Goal: Find specific page/section: Find specific page/section

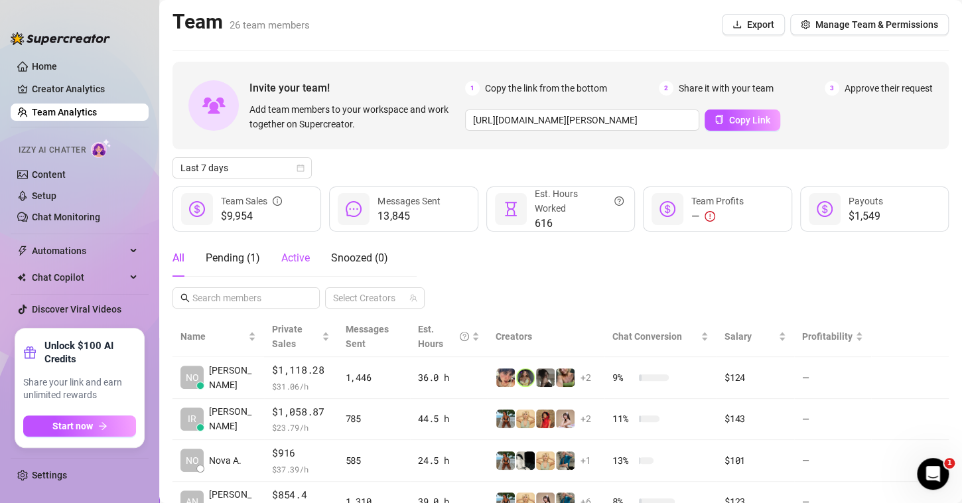
click at [291, 257] on span "Active" at bounding box center [295, 257] width 29 height 13
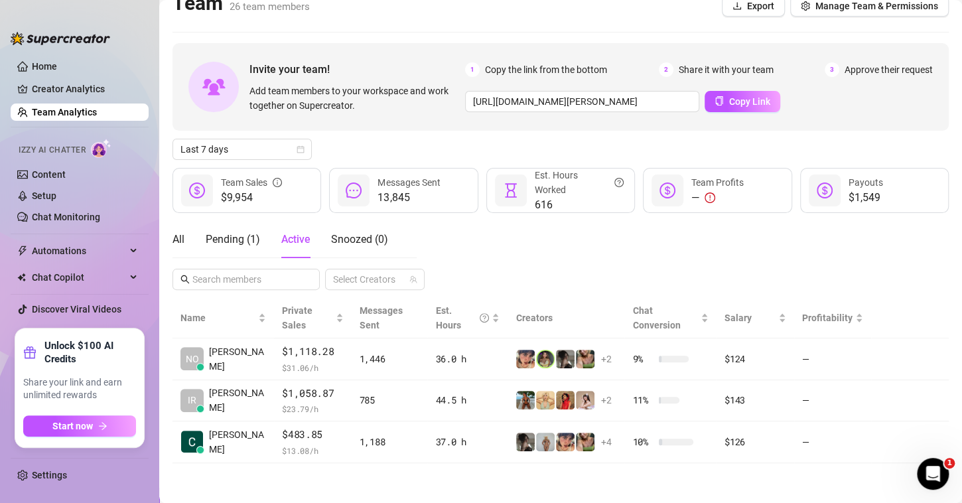
scroll to position [3, 0]
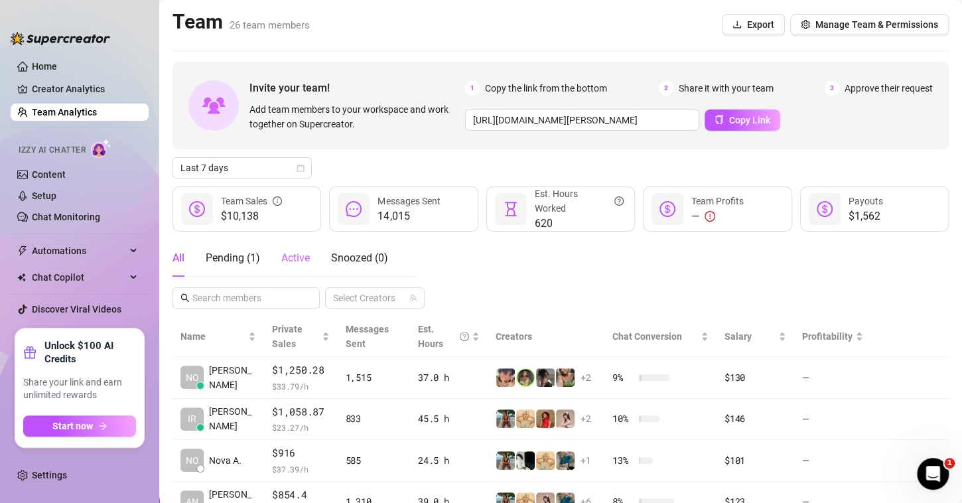
click at [294, 265] on div "Active" at bounding box center [295, 257] width 29 height 37
click at [293, 255] on span "Active" at bounding box center [295, 257] width 29 height 13
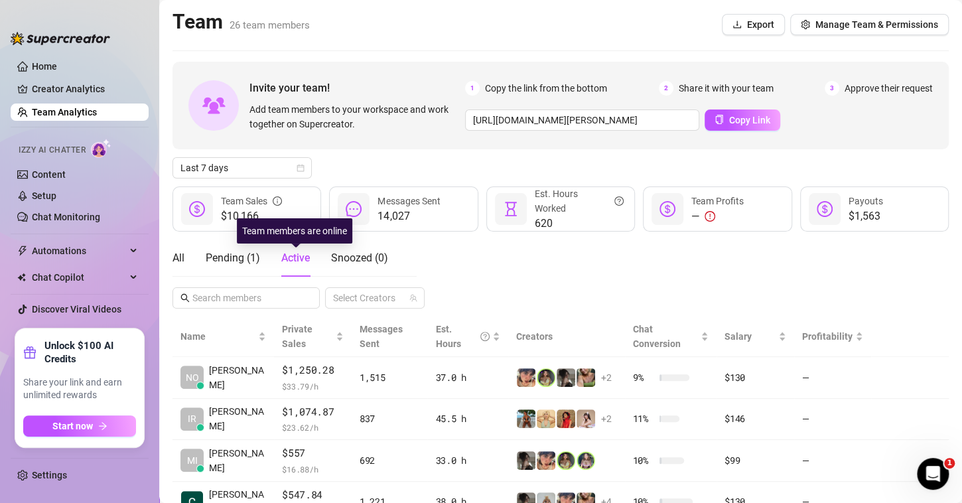
click at [294, 255] on span "Active" at bounding box center [295, 257] width 29 height 13
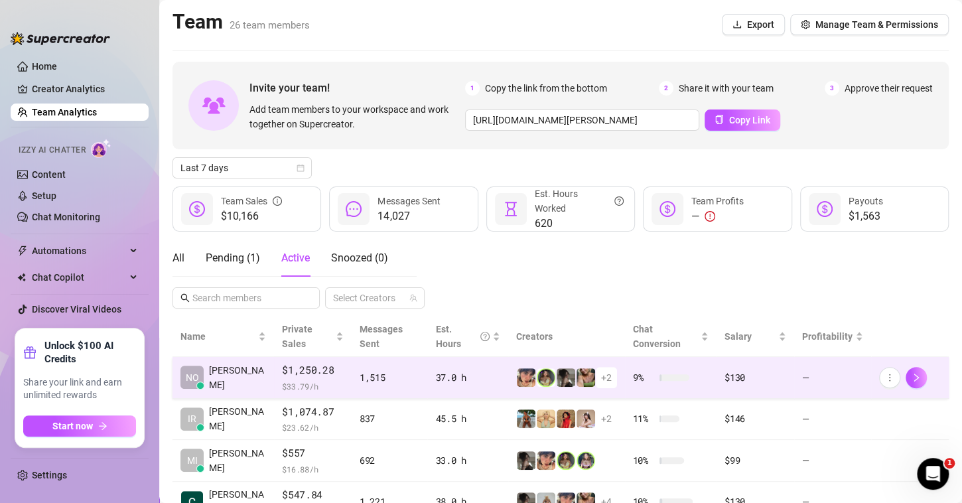
scroll to position [58, 0]
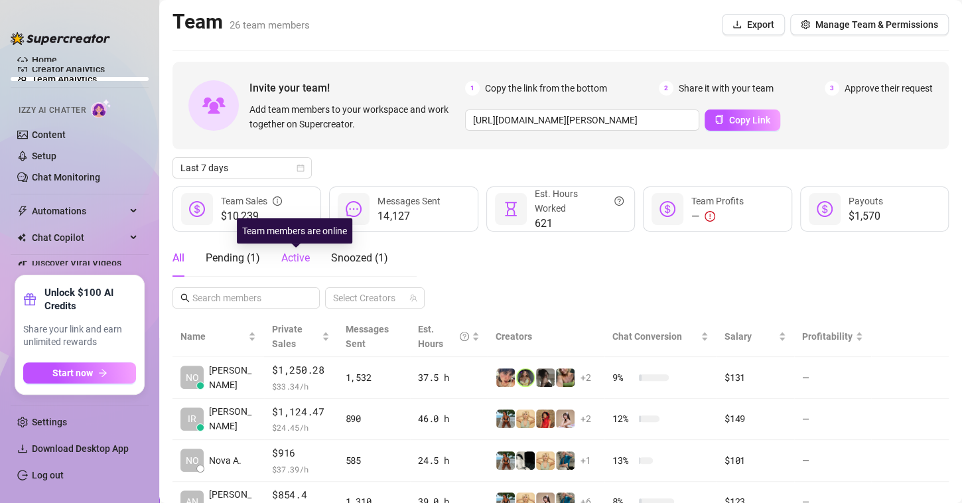
click at [291, 254] on span "Active" at bounding box center [295, 257] width 29 height 13
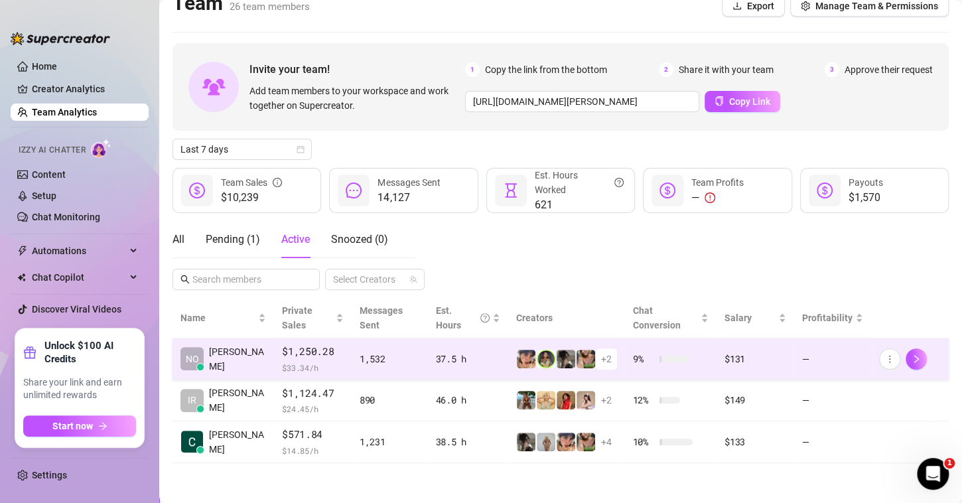
scroll to position [3, 0]
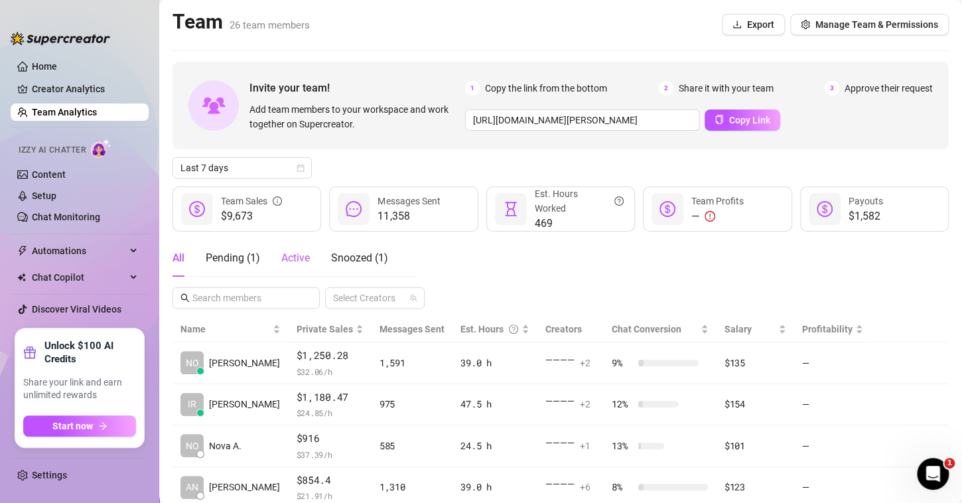
click at [292, 253] on span "Active" at bounding box center [295, 257] width 29 height 13
